Goal: Task Accomplishment & Management: Manage account settings

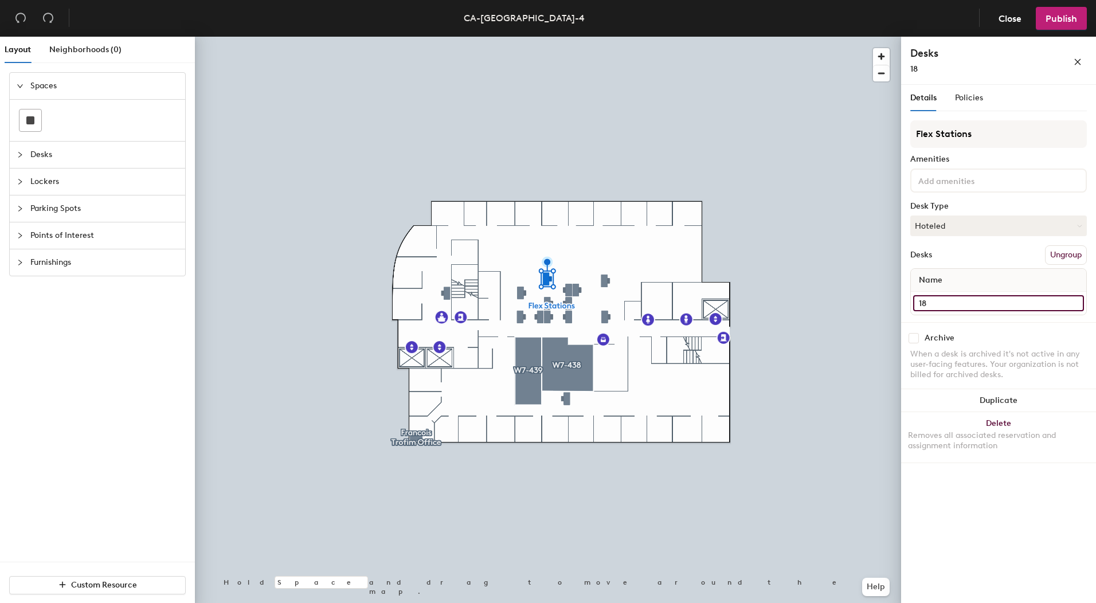
click at [943, 303] on input "18" at bounding box center [998, 303] width 171 height 16
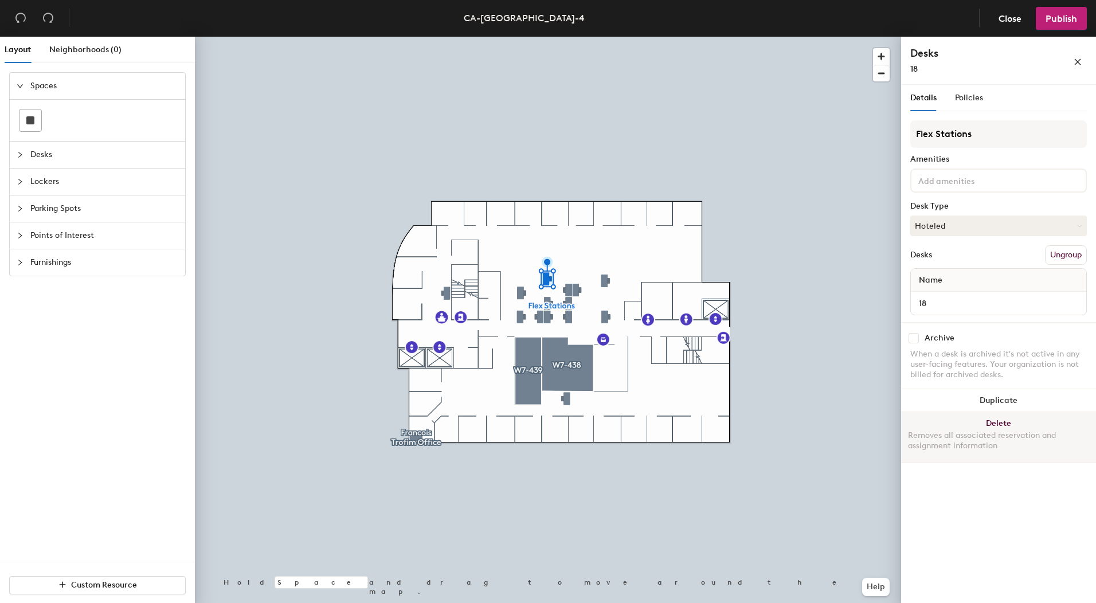
click at [987, 417] on button "Delete Removes all associated reservation and assignment information" at bounding box center [998, 437] width 195 height 50
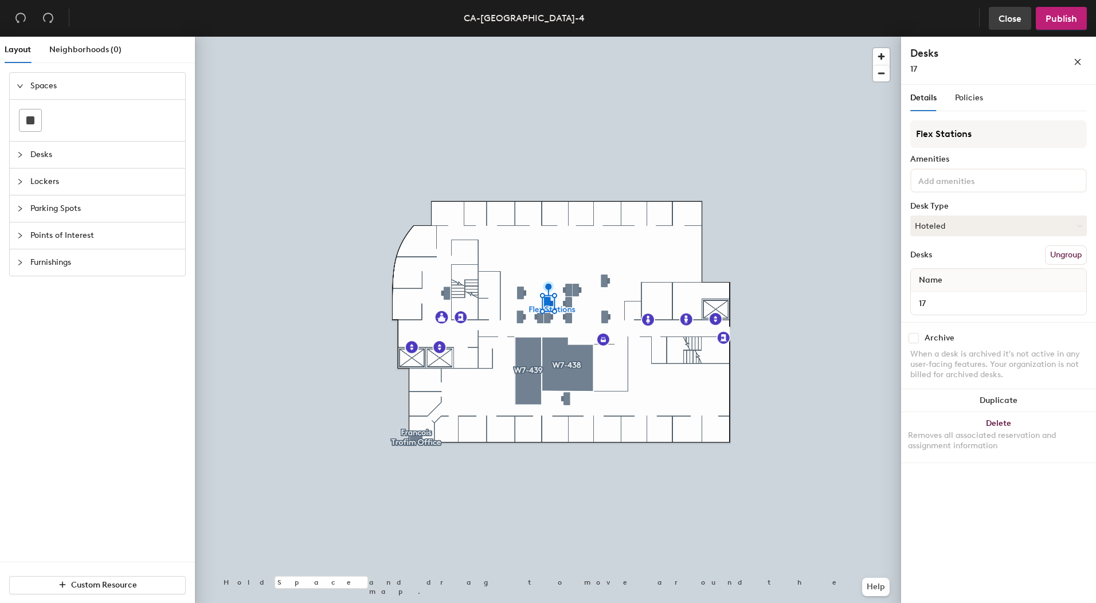
click at [1010, 21] on span "Close" at bounding box center [1009, 18] width 23 height 11
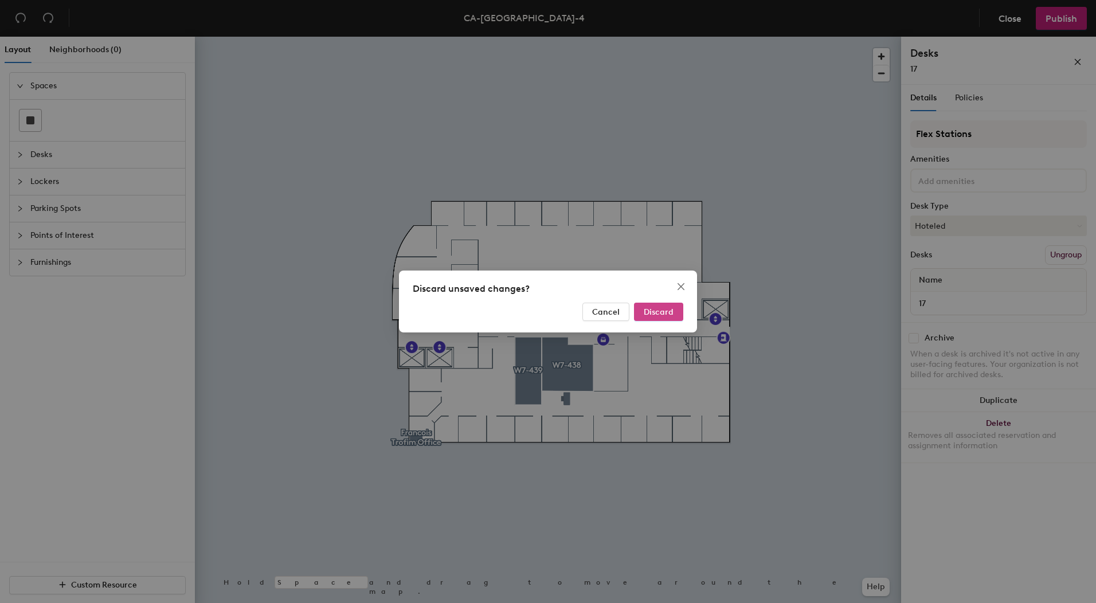
click at [647, 313] on span "Discard" at bounding box center [658, 312] width 30 height 10
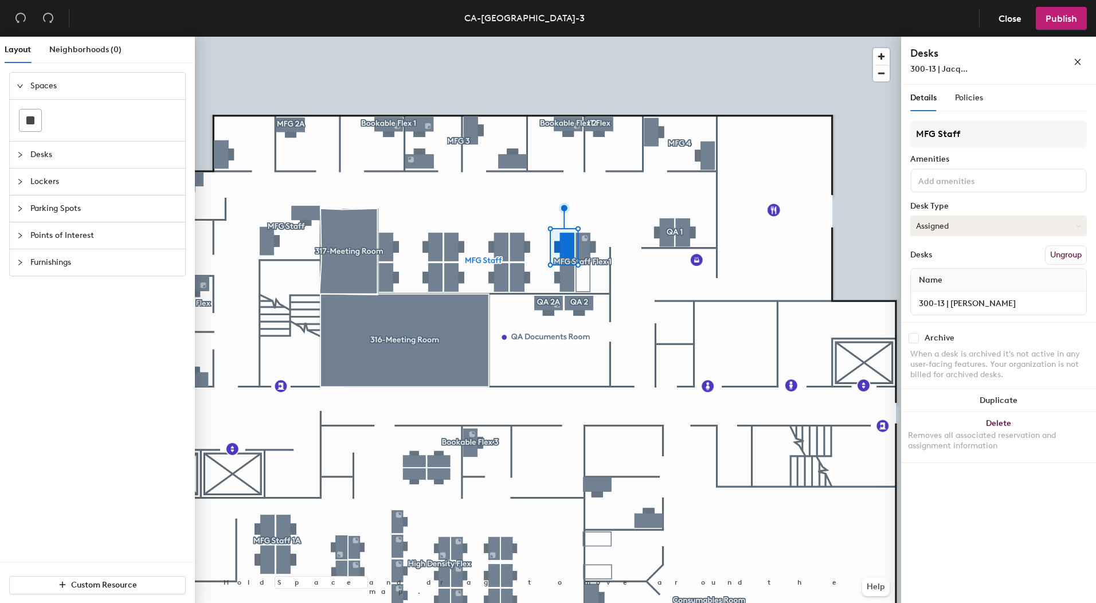
click at [953, 223] on button "Assigned" at bounding box center [998, 225] width 176 height 21
click at [945, 293] on div "Hoteled" at bounding box center [967, 295] width 115 height 17
click at [1010, 304] on input "300-13 | Jacquelyn Liwanag" at bounding box center [998, 303] width 171 height 16
click at [1037, 303] on input "300-13 | Jacquelyn Liwanag" at bounding box center [998, 303] width 171 height 16
click at [1027, 302] on input "300-13 | Jacquelyn Liwanag" at bounding box center [998, 303] width 171 height 16
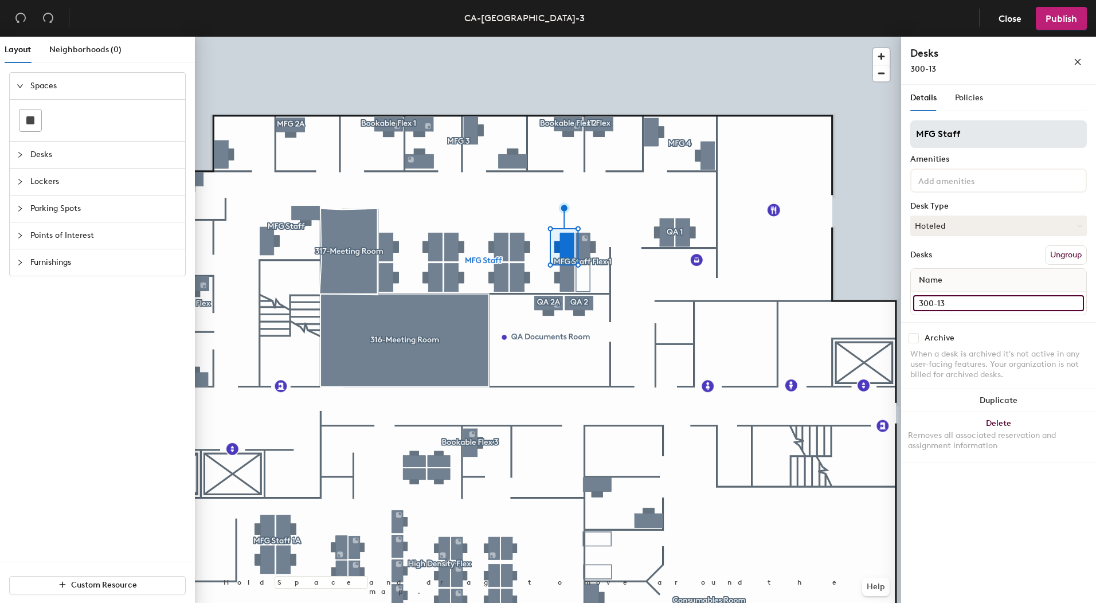
type input "300-13"
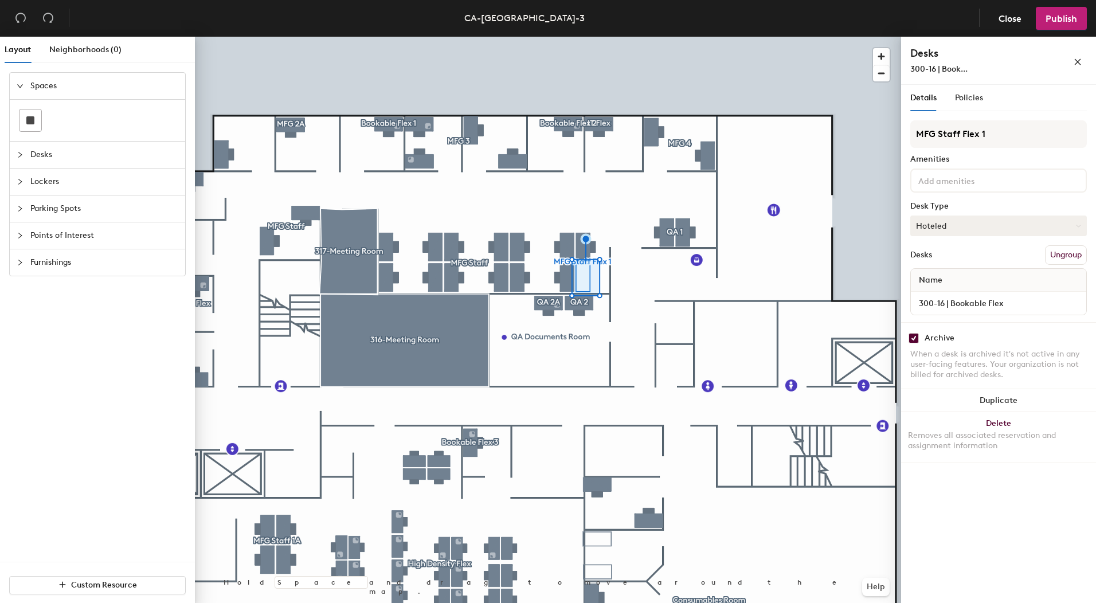
click at [936, 231] on button "Hoteled" at bounding box center [998, 225] width 176 height 21
click at [943, 257] on div "Assigned" at bounding box center [967, 261] width 115 height 17
click at [911, 338] on input "checkbox" at bounding box center [913, 338] width 10 height 10
checkbox input "false"
click at [955, 303] on input "300-16 | Bookable Flex" at bounding box center [998, 303] width 171 height 16
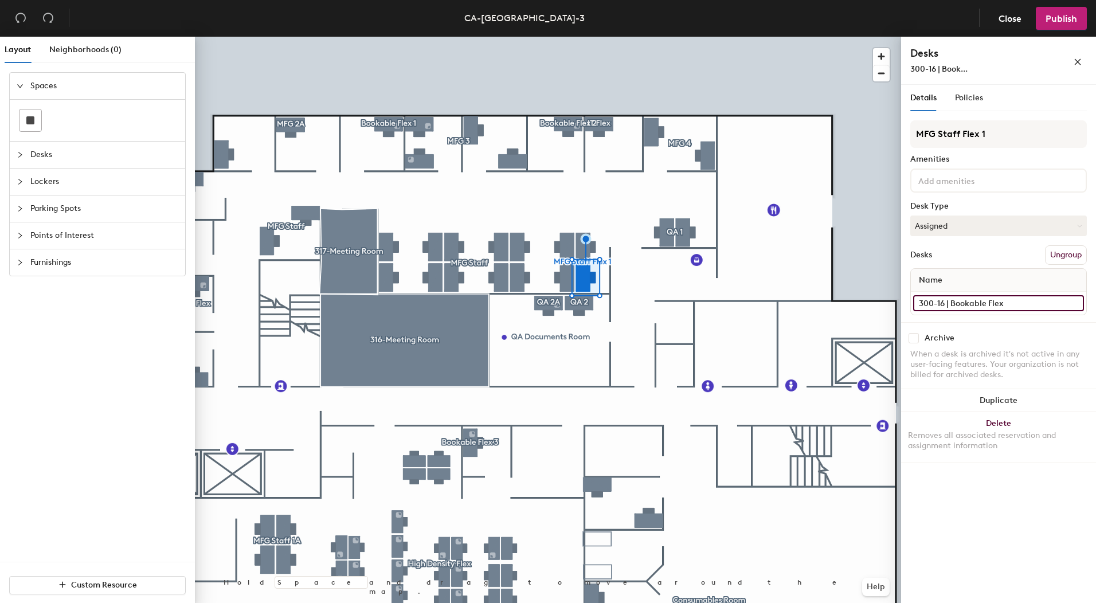
click at [953, 303] on input "300-16 | Bookable Flex" at bounding box center [998, 303] width 171 height 16
click at [952, 303] on input "300-16 | Bookable Flex" at bounding box center [998, 303] width 171 height 16
click at [951, 303] on input "300-16 | Bookable Flex" at bounding box center [998, 303] width 171 height 16
click at [949, 303] on input "300-16 | Bookable Flex" at bounding box center [998, 303] width 171 height 16
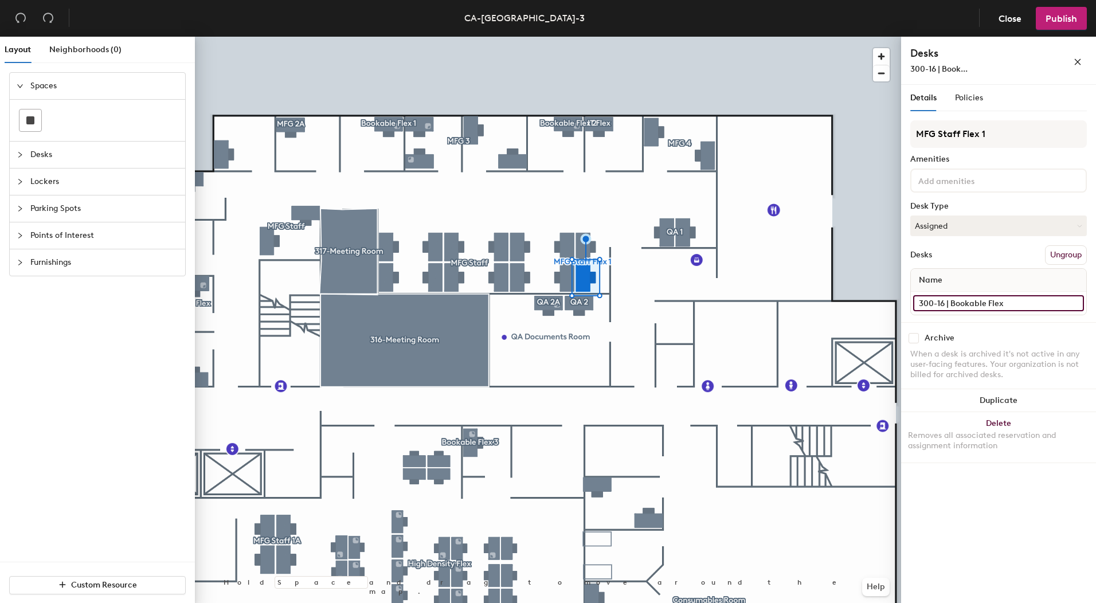
click at [949, 304] on input "300-16 | Bookable Flex" at bounding box center [998, 303] width 171 height 16
click at [992, 298] on input "300-16 | Bookable Flex" at bounding box center [998, 303] width 171 height 16
click at [1009, 300] on input "300-16 | Bookable Flex" at bounding box center [998, 303] width 171 height 16
drag, startPoint x: 1009, startPoint y: 300, endPoint x: 981, endPoint y: 301, distance: 28.1
click at [981, 301] on input "300-16 | Bookable Flex" at bounding box center [998, 303] width 171 height 16
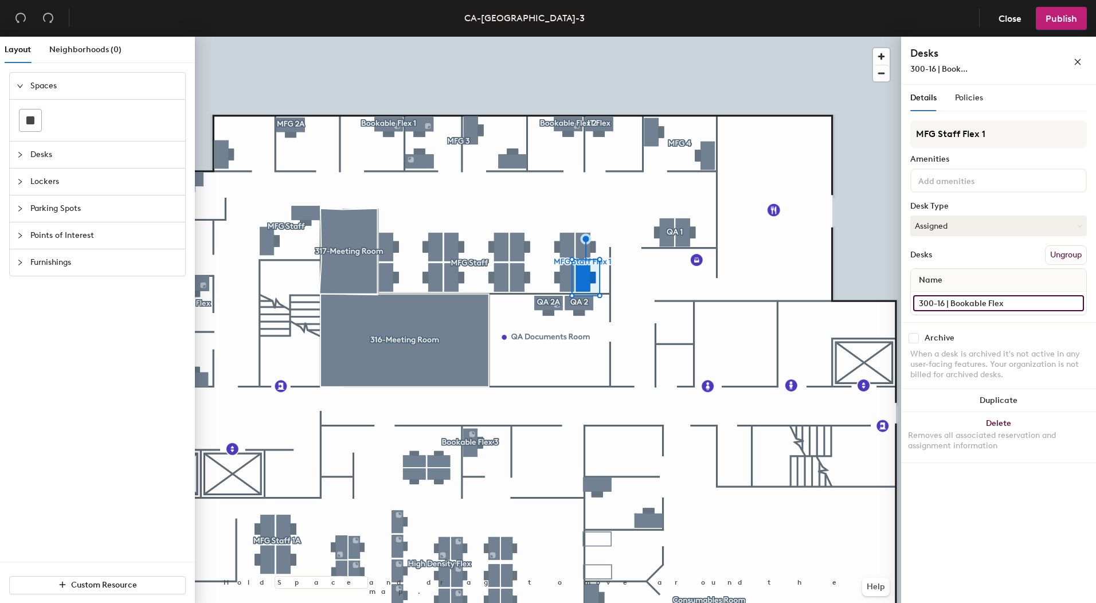
click at [1000, 301] on input "300-16 | Bookable Flex" at bounding box center [998, 303] width 171 height 16
click at [1007, 301] on input "300-16 | Bookable Flex" at bounding box center [998, 303] width 171 height 16
click at [1008, 303] on input "300-16 | Bookable Flex" at bounding box center [998, 303] width 171 height 16
click at [1006, 304] on input "300-16 | Bookable Flex" at bounding box center [998, 303] width 171 height 16
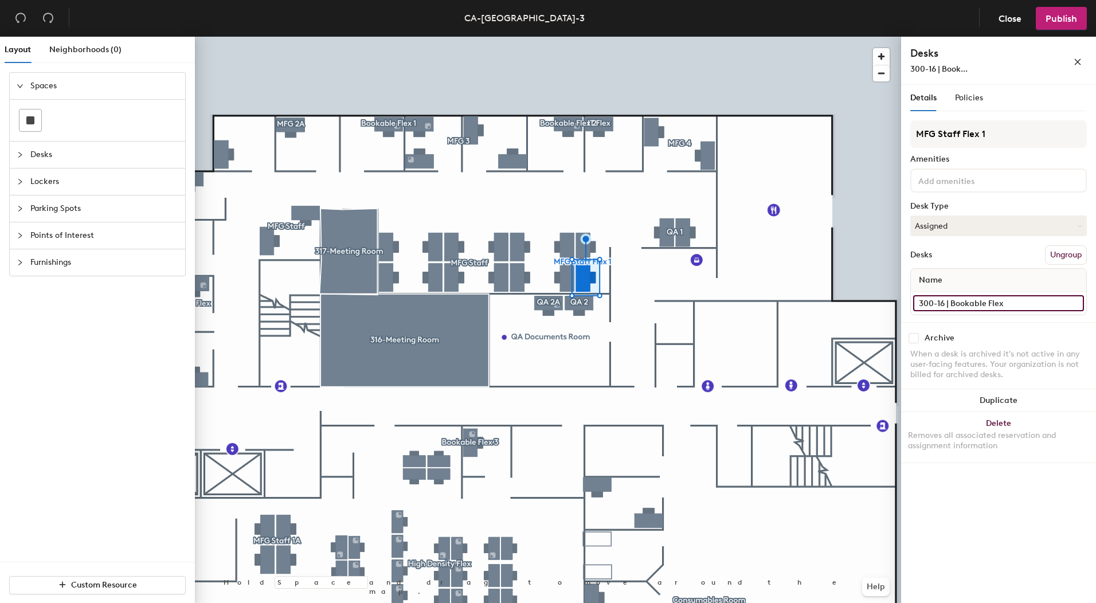
click at [1006, 304] on input "300-16 | Bookable Flex" at bounding box center [998, 303] width 171 height 16
click at [1009, 304] on input "300-16 | Bookable Flex" at bounding box center [998, 303] width 171 height 16
click at [971, 304] on input "300-16 |" at bounding box center [998, 303] width 171 height 16
paste input "Jacquelyn Liwanag"
click at [939, 307] on input "Jacquelyn Liwanag" at bounding box center [998, 303] width 171 height 16
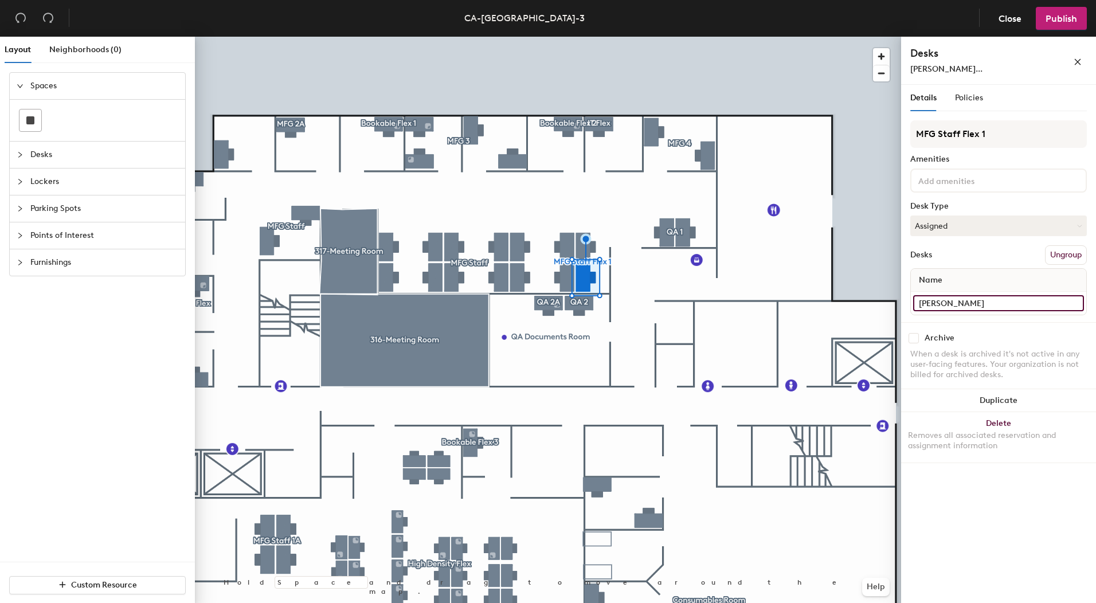
click at [934, 303] on input "Jacquelyn Liwanag" at bounding box center [998, 303] width 171 height 16
click at [871, 318] on div "Layout Neighborhoods (0) Spaces Desks Lockers Parking Spots Points of Interest …" at bounding box center [548, 322] width 1096 height 571
type input "300-16| Jacquelyn Liwanag"
click at [937, 301] on input "300-16| Jacquelyn Liwanag" at bounding box center [998, 303] width 171 height 16
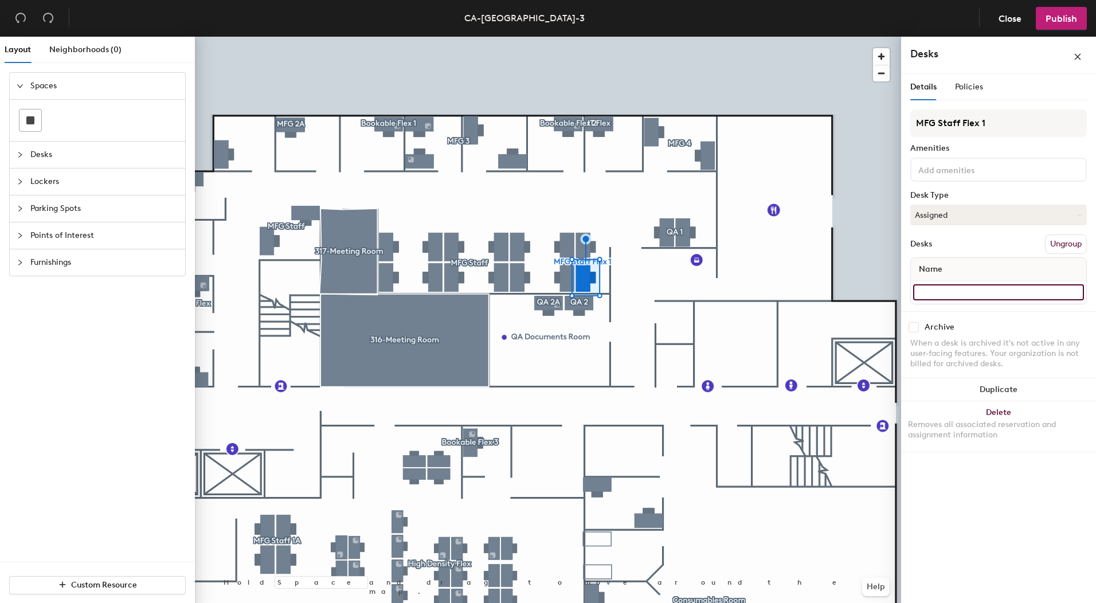
click at [927, 292] on input at bounding box center [998, 292] width 171 height 16
click at [897, 295] on div "Layout Neighborhoods (0) Spaces Desks Lockers Parking Spots Points of Interest …" at bounding box center [548, 322] width 1096 height 571
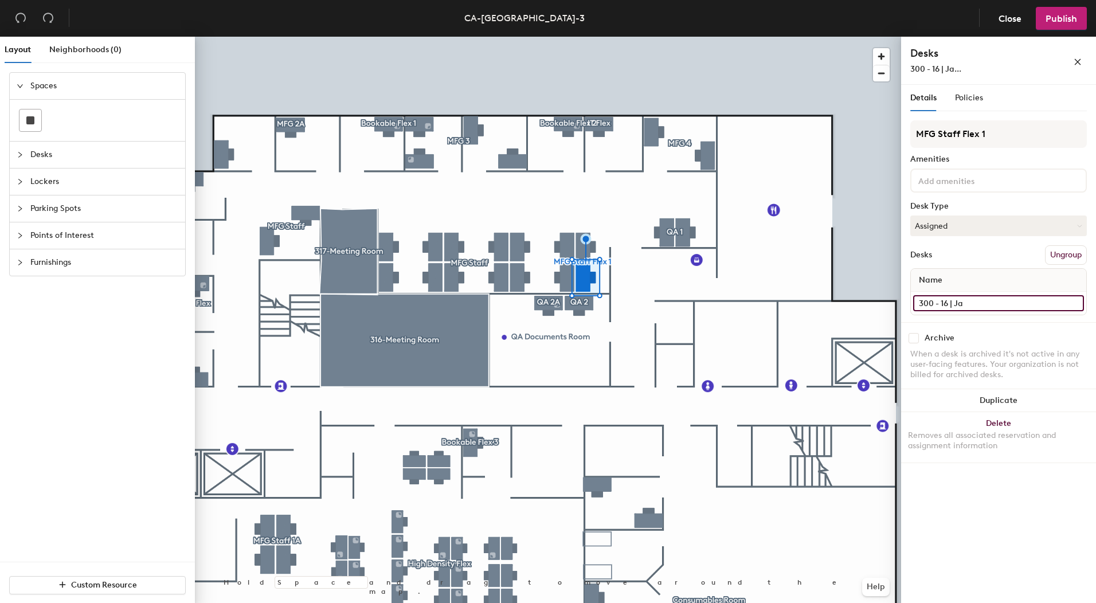
click at [1006, 300] on input "300 - 16 | Ja" at bounding box center [998, 303] width 171 height 16
click at [1006, 303] on input "300 - 16 | Ja" at bounding box center [998, 303] width 171 height 16
paste input "Jacquelyn Liwanag"
type input "300 - 16 | Jacquelyn Liwanag"
click at [1066, 15] on span "Publish" at bounding box center [1061, 18] width 32 height 11
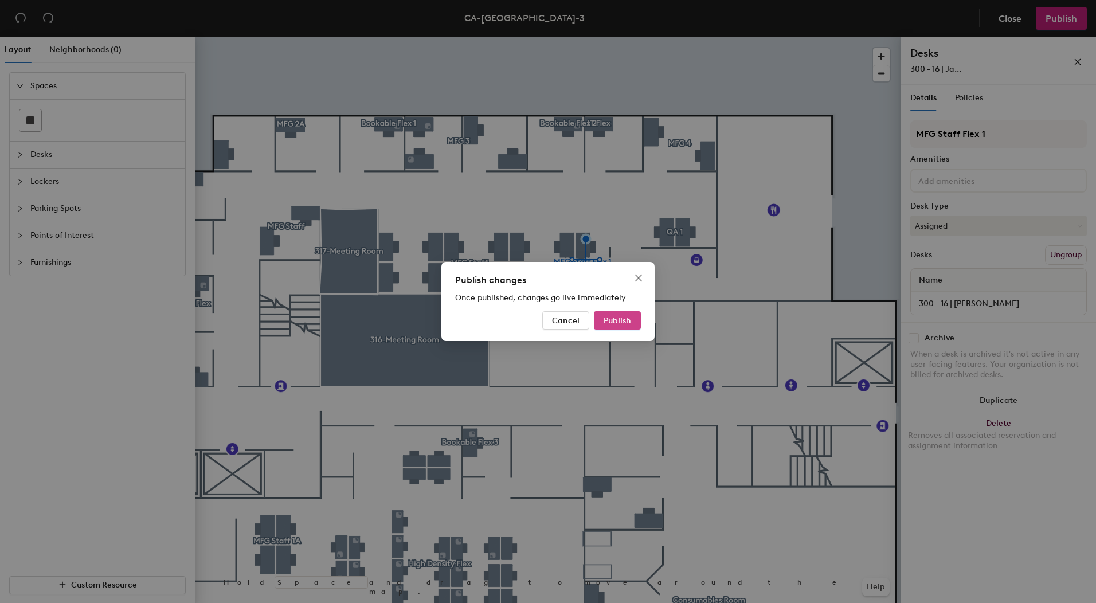
click at [613, 320] on span "Publish" at bounding box center [617, 321] width 28 height 10
